Goal: Information Seeking & Learning: Learn about a topic

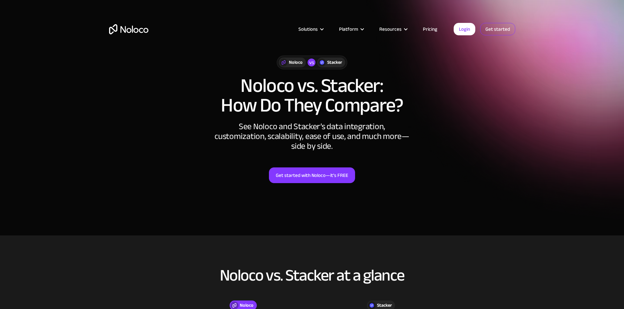
click at [0, 0] on link "Get started" at bounding box center [0, 0] width 0 height 0
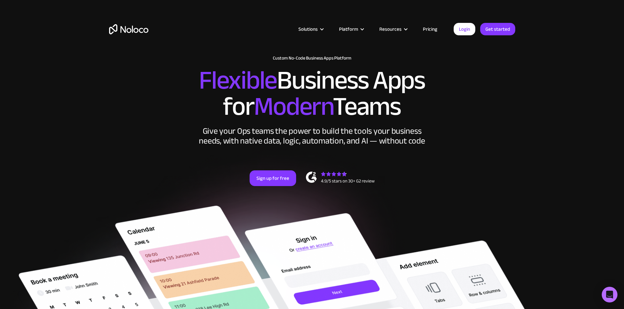
click at [427, 29] on link "Pricing" at bounding box center [430, 29] width 31 height 9
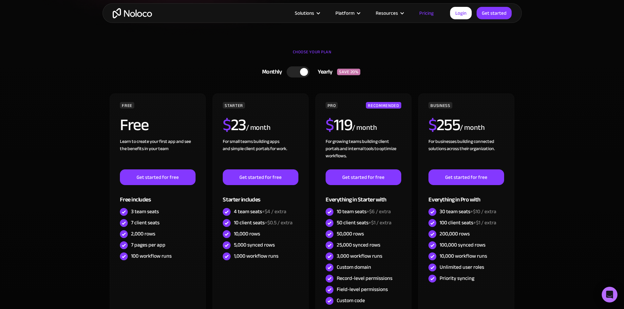
scroll to position [164, 0]
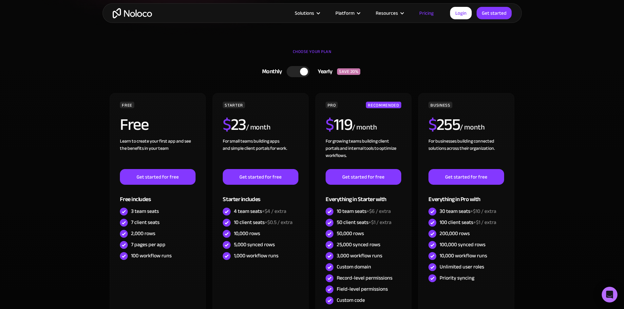
click at [321, 72] on div "Yearly" at bounding box center [323, 72] width 28 height 10
click at [321, 72] on div "Yearly" at bounding box center [323, 72] width 23 height 10
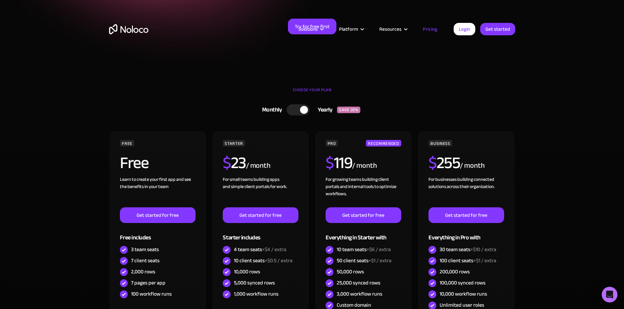
scroll to position [0, 0]
